Goal: Transaction & Acquisition: Purchase product/service

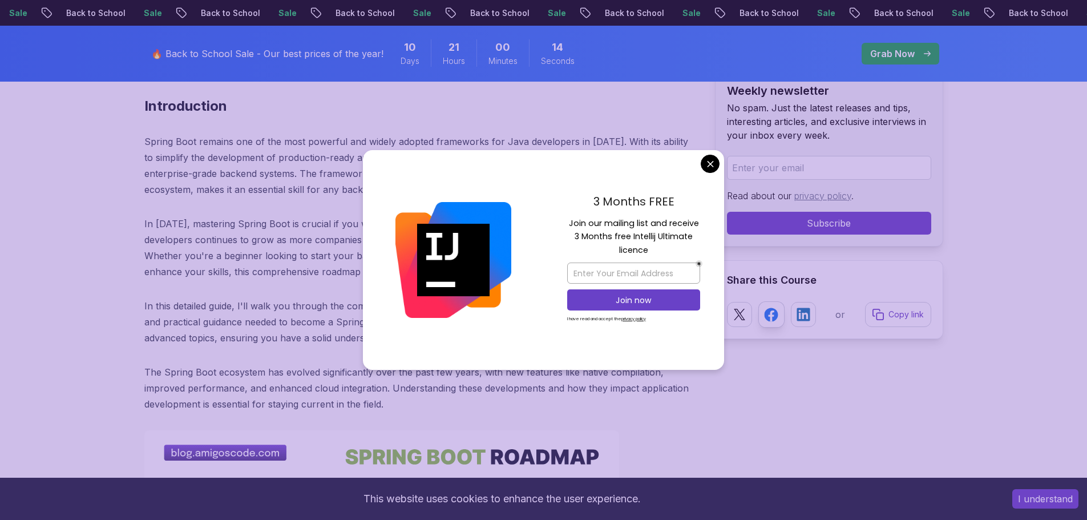
scroll to position [514, 0]
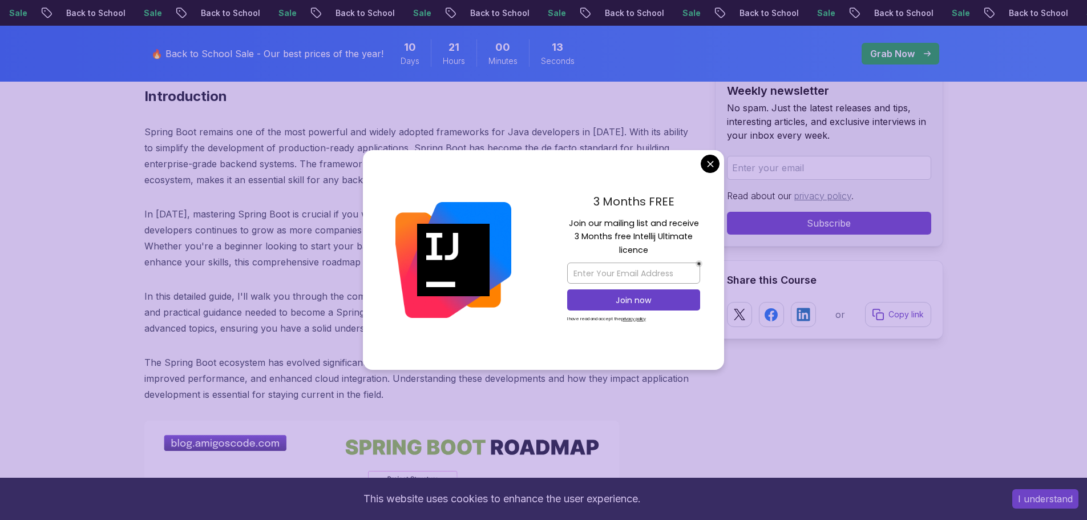
click at [1043, 503] on button "I understand" at bounding box center [1046, 498] width 66 height 19
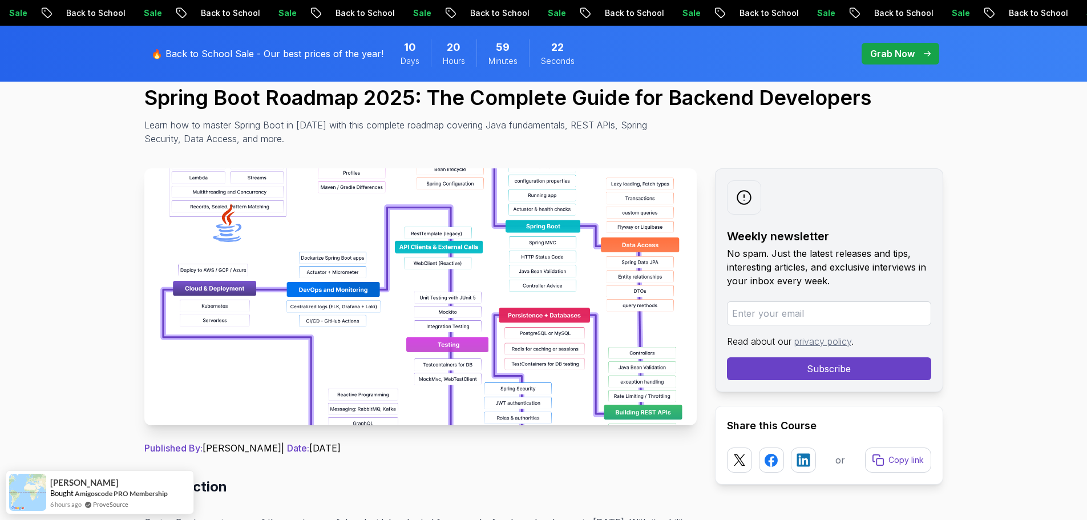
scroll to position [114, 0]
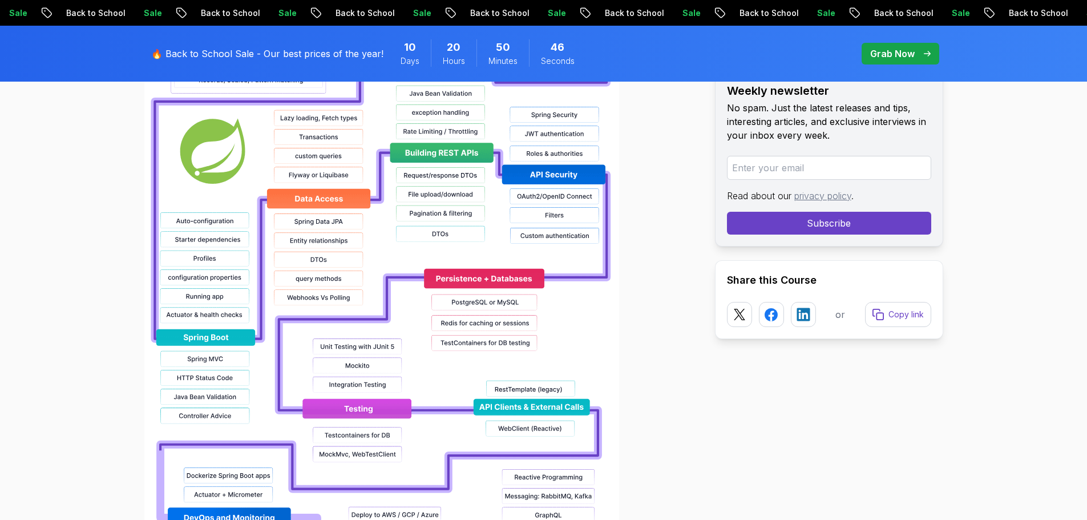
scroll to position [1027, 0]
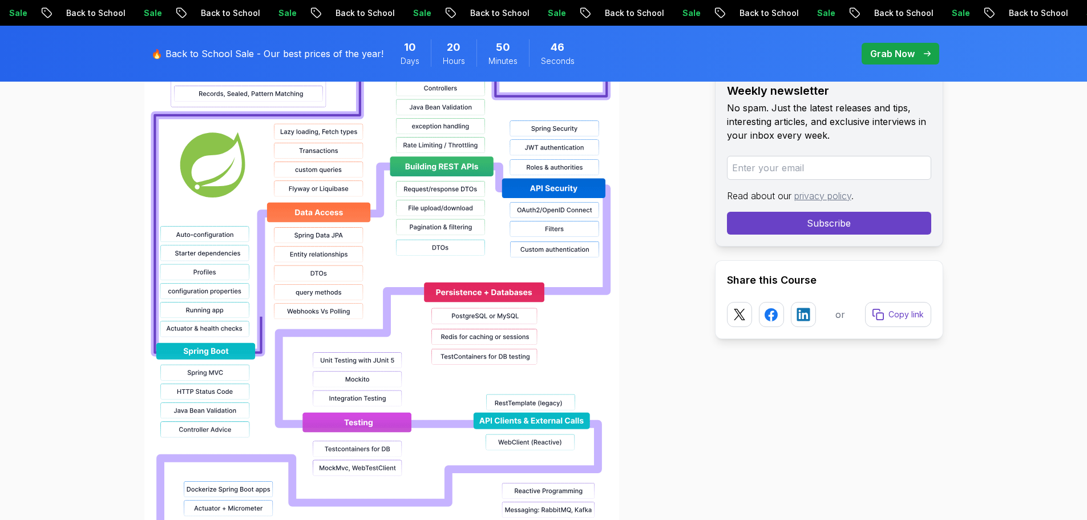
drag, startPoint x: 918, startPoint y: 47, endPoint x: 874, endPoint y: 72, distance: 50.3
click at [918, 47] on div "Grab Now" at bounding box center [900, 54] width 60 height 14
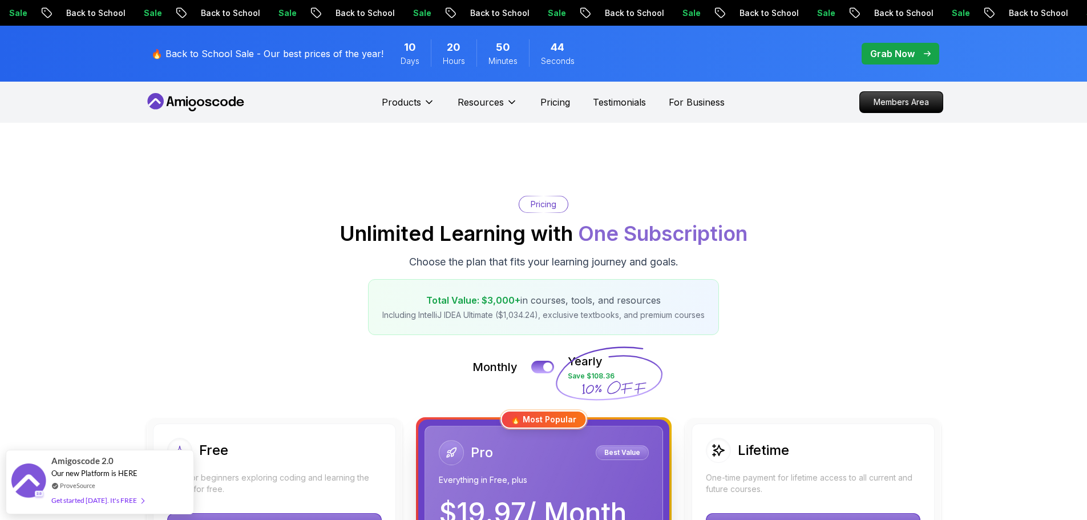
scroll to position [228, 0]
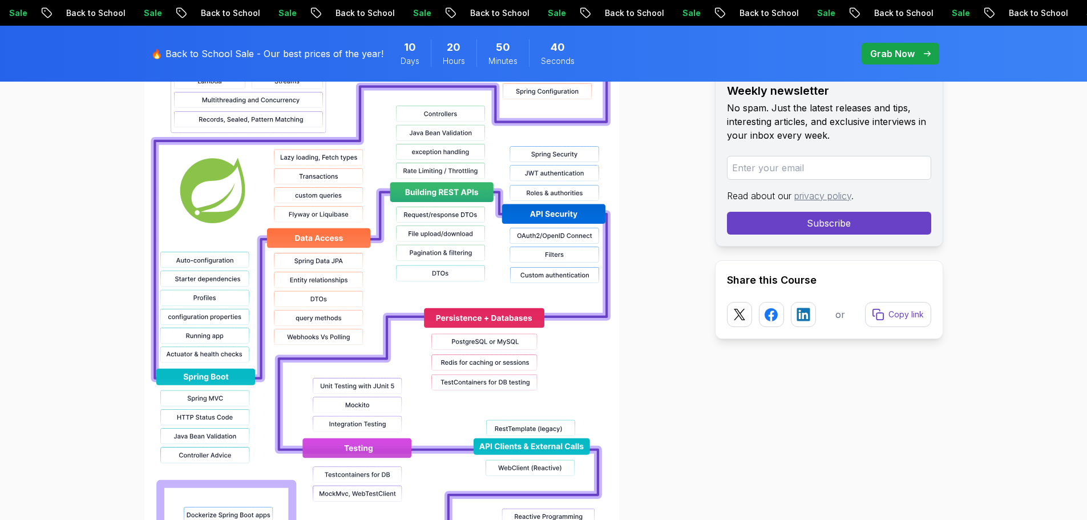
scroll to position [1027, 0]
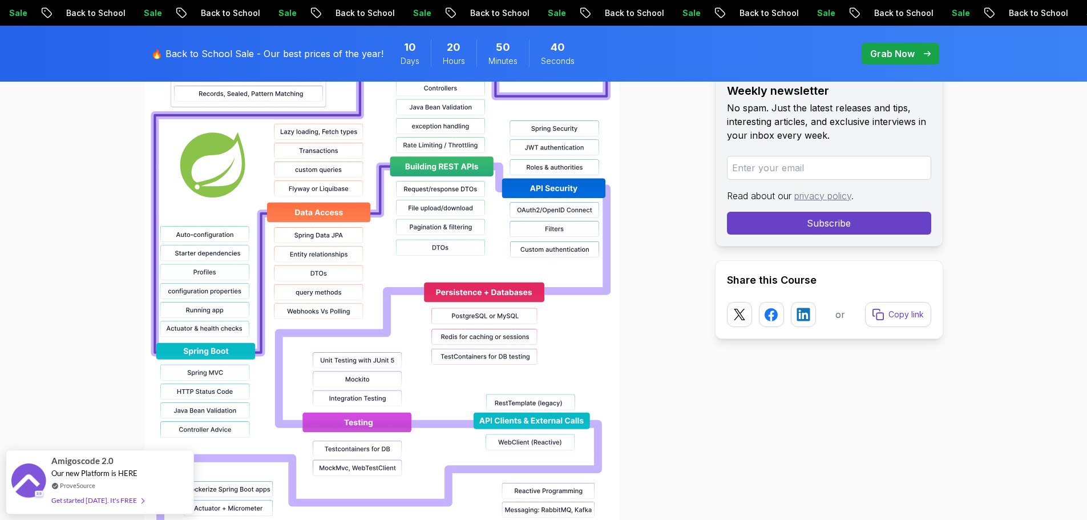
click at [106, 47] on div "🔥 Back to School Sale - Our best prices of the year! 10 Days 20 Hours 50 Minute…" at bounding box center [543, 54] width 1087 height 56
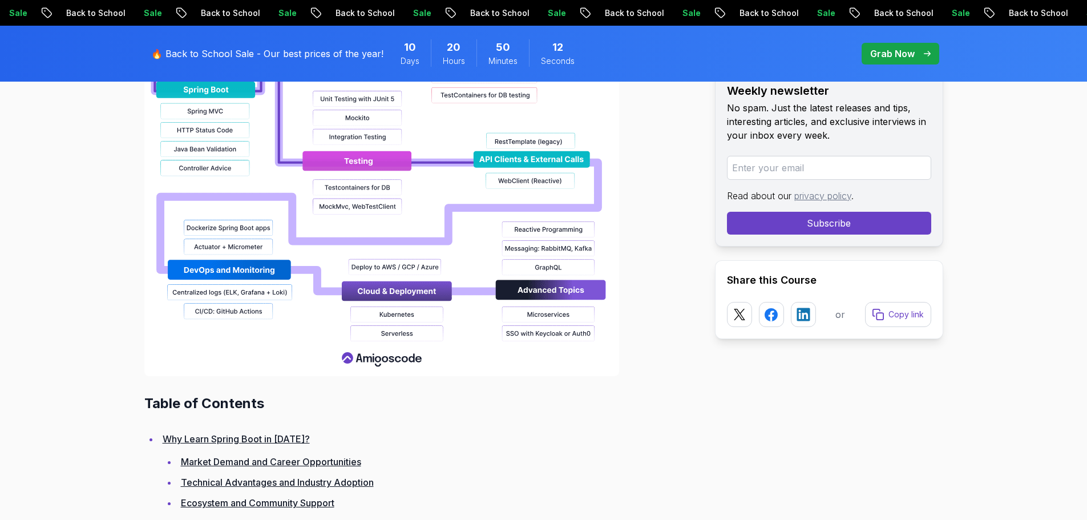
scroll to position [1256, 0]
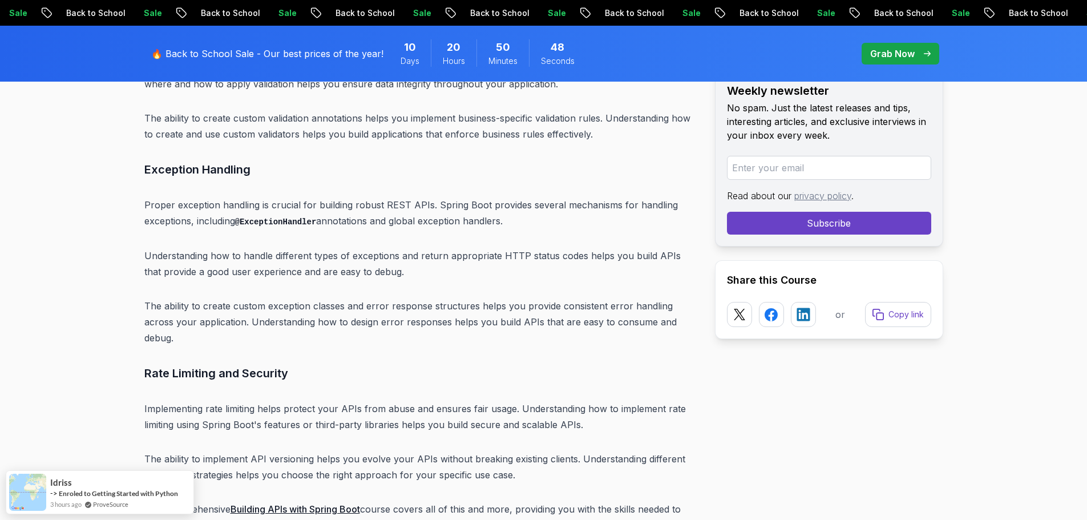
scroll to position [7754, 0]
